Goal: Transaction & Acquisition: Subscribe to service/newsletter

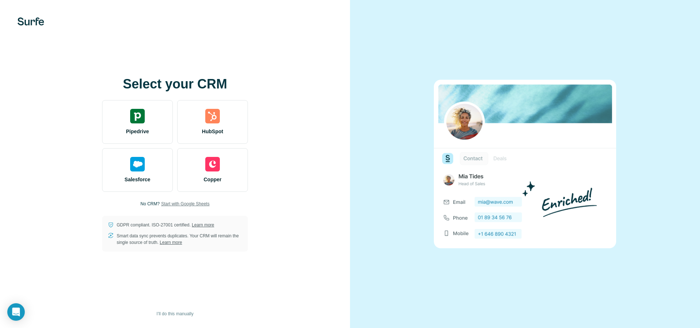
click at [201, 205] on span "Start with Google Sheets" at bounding box center [185, 204] width 48 height 7
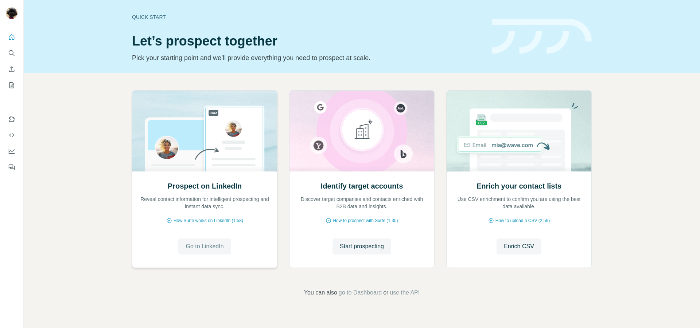
click at [223, 249] on span "Go to LinkedIn" at bounding box center [204, 246] width 38 height 9
